Goal: Check status: Check status

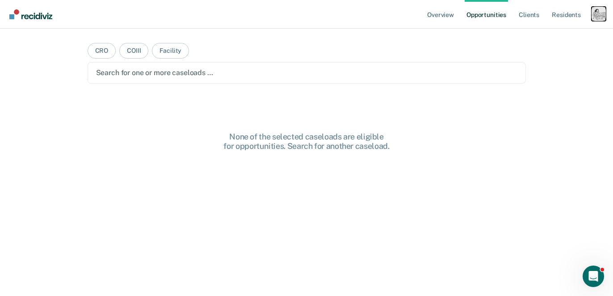
click at [603, 17] on div "Profile dropdown button" at bounding box center [598, 14] width 14 height 14
click at [553, 37] on link "Profile" at bounding box center [563, 37] width 72 height 8
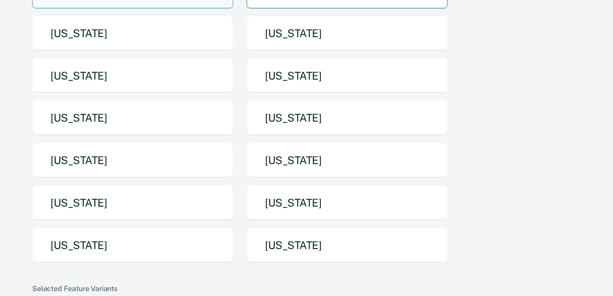
scroll to position [172, 0]
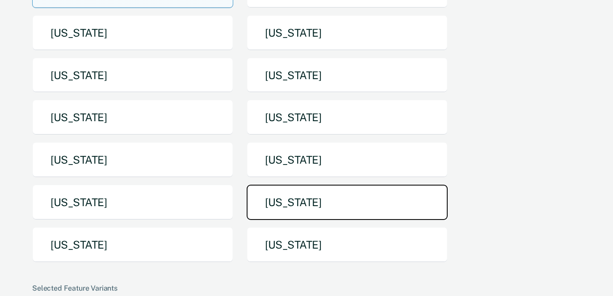
click at [327, 184] on button "[US_STATE]" at bounding box center [347, 201] width 201 height 35
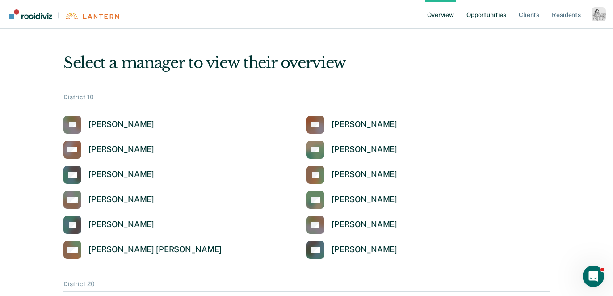
click at [491, 17] on link "Opportunities" at bounding box center [486, 14] width 43 height 29
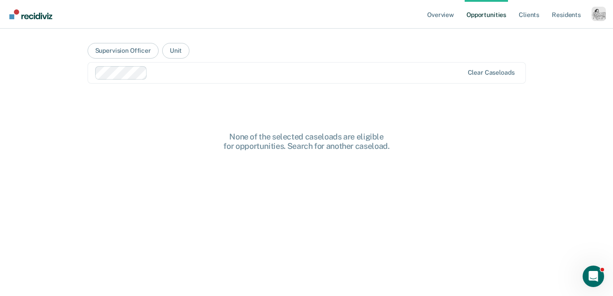
click at [165, 73] on div at bounding box center [307, 72] width 312 height 10
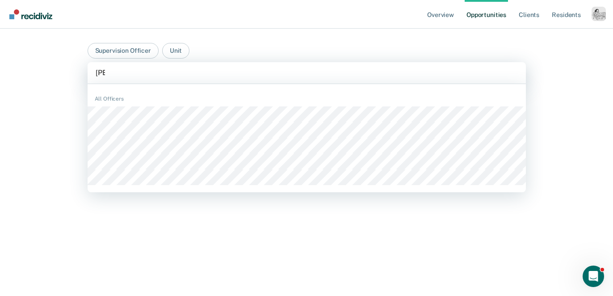
type input "[PERSON_NAME]"
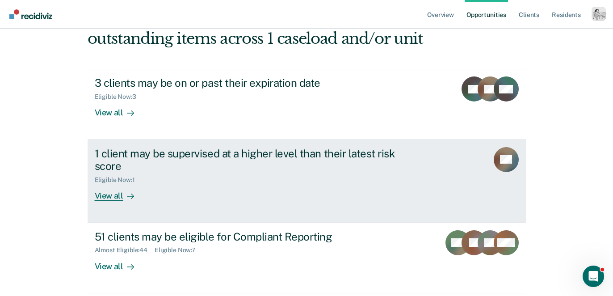
scroll to position [116, 0]
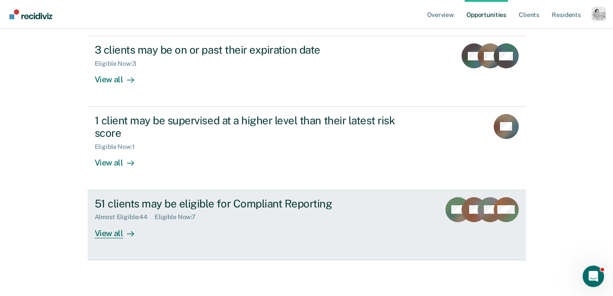
click at [115, 232] on div "View all" at bounding box center [120, 229] width 50 height 17
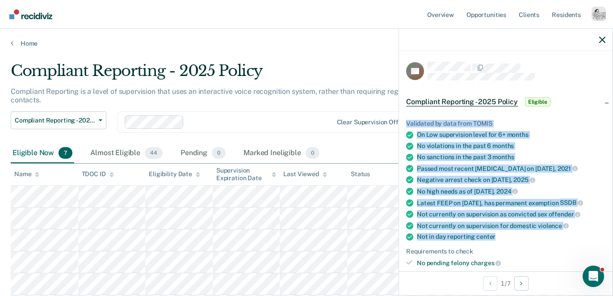
drag, startPoint x: 507, startPoint y: 233, endPoint x: 406, endPoint y: 127, distance: 146.3
click at [406, 127] on ul "Validated by data from TOMIS On Low supervision level for 6+ months No violatio…" at bounding box center [505, 229] width 199 height 218
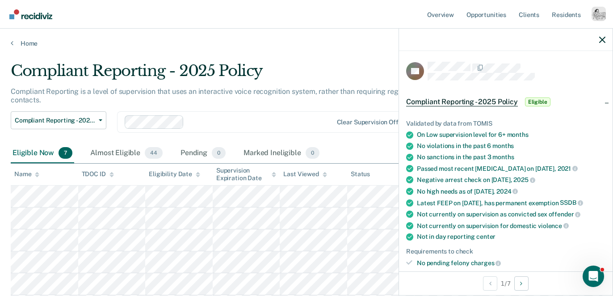
click at [511, 125] on div "Validated by data from TOMIS" at bounding box center [505, 124] width 199 height 8
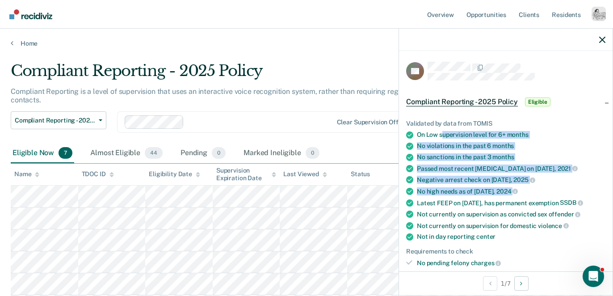
drag, startPoint x: 441, startPoint y: 130, endPoint x: 501, endPoint y: 195, distance: 88.2
click at [501, 195] on ul "Validated by data from TOMIS On Low supervision level for 6+ months No violatio…" at bounding box center [505, 229] width 199 height 218
click at [450, 134] on div "On Low supervision level for 6+ months" at bounding box center [511, 135] width 188 height 8
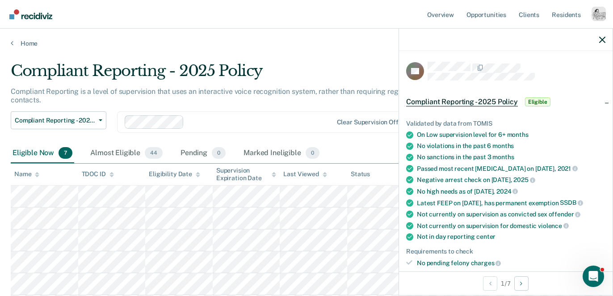
click at [450, 134] on div "On Low supervision level for 6+ months" at bounding box center [511, 135] width 188 height 8
click at [450, 142] on div "No violations in the past 6 months" at bounding box center [511, 146] width 188 height 8
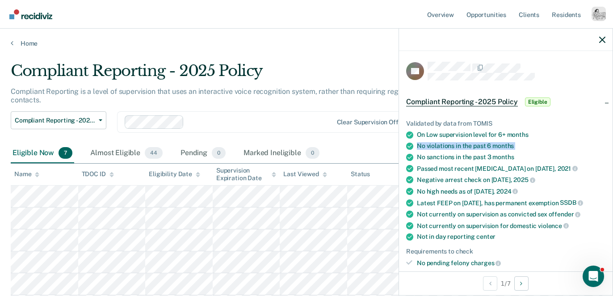
click at [450, 142] on div "No violations in the past 6 months" at bounding box center [511, 146] width 188 height 8
click at [449, 163] on ul "Validated by data from TOMIS On Low supervision level for 6+ months No violatio…" at bounding box center [505, 229] width 199 height 218
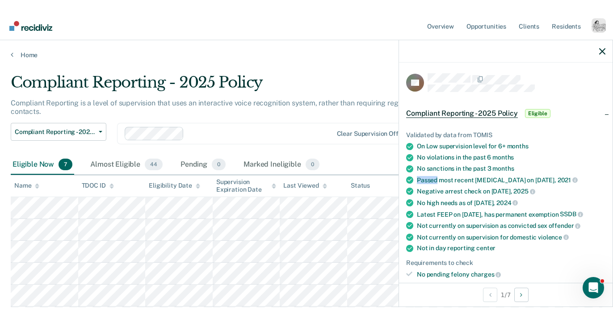
scroll to position [138, 0]
